Goal: Check status: Check status

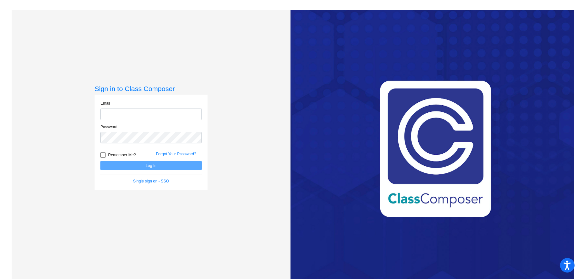
click at [146, 117] on input "email" at bounding box center [150, 114] width 101 height 12
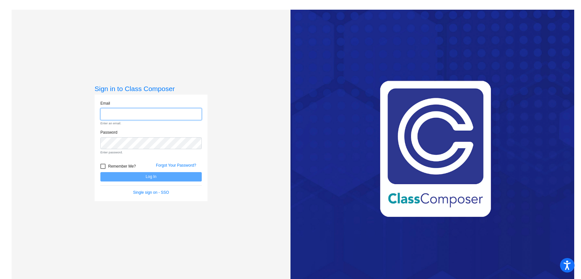
type input "[PERSON_NAME][EMAIL_ADDRESS][DOMAIN_NAME]"
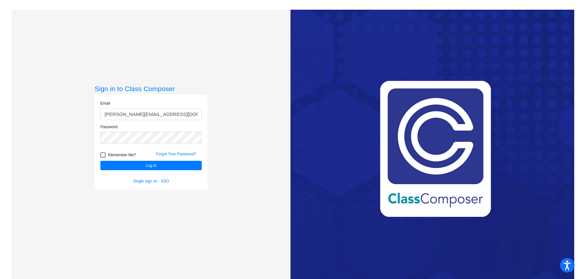
click at [169, 171] on form "Email [PERSON_NAME][EMAIL_ADDRESS][DOMAIN_NAME] Password Remember Me? Forgot Yo…" at bounding box center [150, 142] width 101 height 84
click at [174, 162] on button "Log In" at bounding box center [150, 165] width 101 height 9
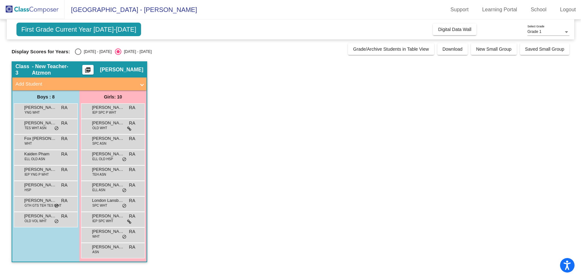
click at [74, 51] on div "Display Scores for Years: [DATE] - [DATE] [DATE] - [DATE]" at bounding box center [178, 51] width 333 height 6
click at [77, 52] on div "Select an option" at bounding box center [78, 51] width 6 height 6
click at [78, 55] on input "[DATE] - [DATE]" at bounding box center [78, 55] width 0 height 0
radio input "true"
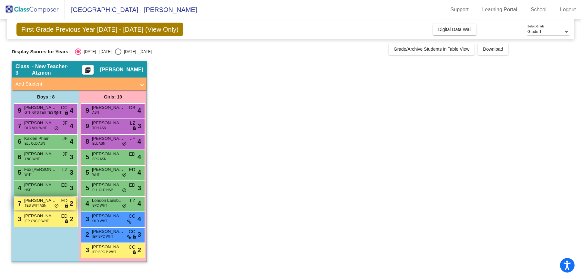
click at [40, 205] on span "TES WHT ASN" at bounding box center [36, 205] width 22 height 5
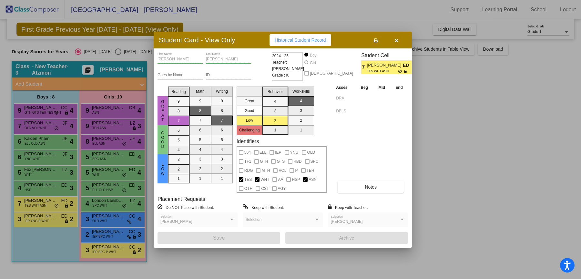
click at [40, 217] on div at bounding box center [290, 139] width 581 height 279
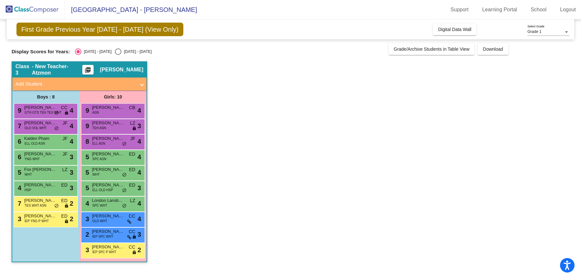
click at [40, 217] on span "[PERSON_NAME]" at bounding box center [40, 216] width 32 height 6
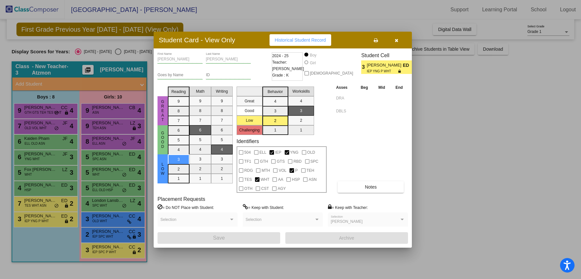
click at [40, 189] on div at bounding box center [290, 139] width 581 height 279
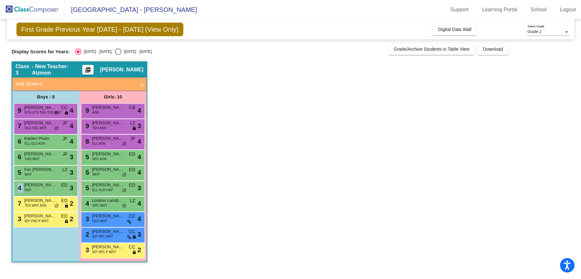
click at [40, 189] on div "4 [PERSON_NAME] HSP ED lock do_not_disturb_alt 3" at bounding box center [45, 187] width 62 height 13
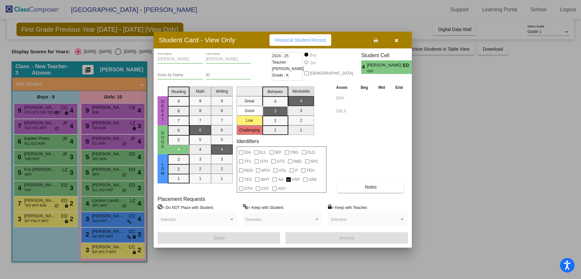
click at [110, 247] on div at bounding box center [290, 139] width 581 height 279
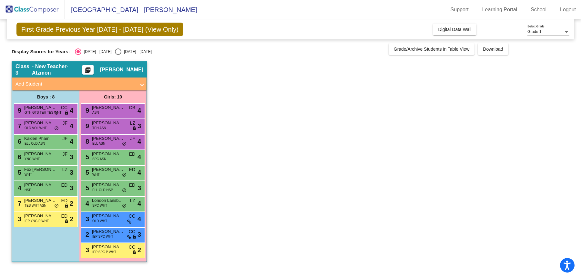
click at [110, 247] on span "[PERSON_NAME]" at bounding box center [108, 247] width 32 height 6
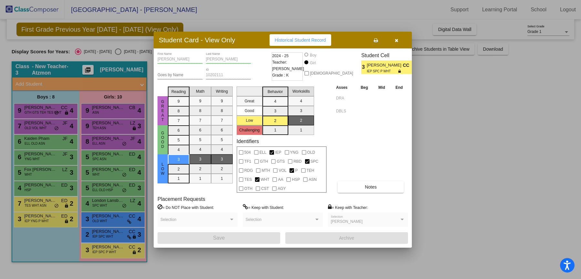
click at [108, 232] on div at bounding box center [290, 139] width 581 height 279
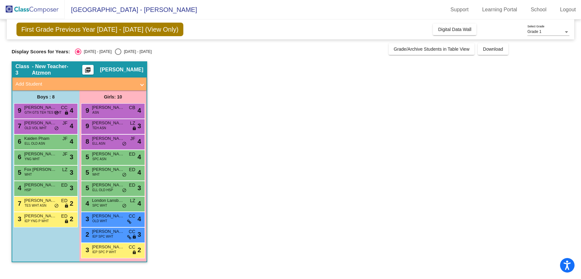
click at [108, 232] on span "[PERSON_NAME]" at bounding box center [108, 231] width 32 height 6
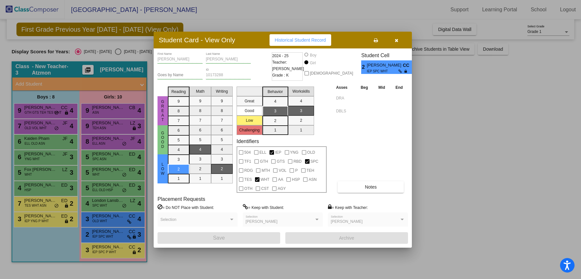
click at [401, 38] on button "button" at bounding box center [396, 40] width 21 height 12
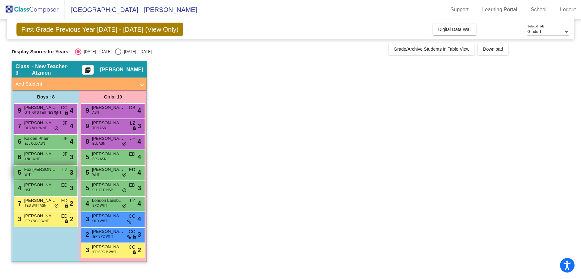
click at [45, 175] on div "5 Fox [PERSON_NAME] WHT LZ lock do_not_disturb_alt 3" at bounding box center [45, 172] width 62 height 13
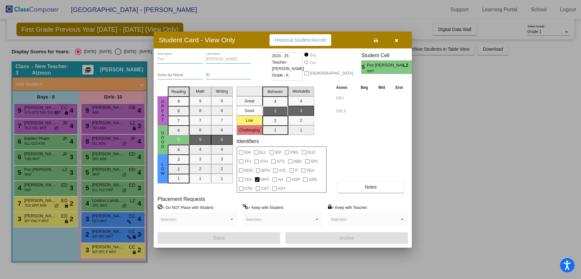
click at [45, 191] on div at bounding box center [290, 139] width 581 height 279
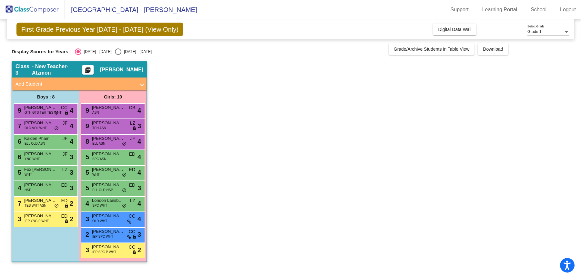
click at [45, 191] on div "4 [PERSON_NAME] HSP ED lock do_not_disturb_alt 3" at bounding box center [45, 187] width 62 height 13
